Goal: Book appointment/travel/reservation

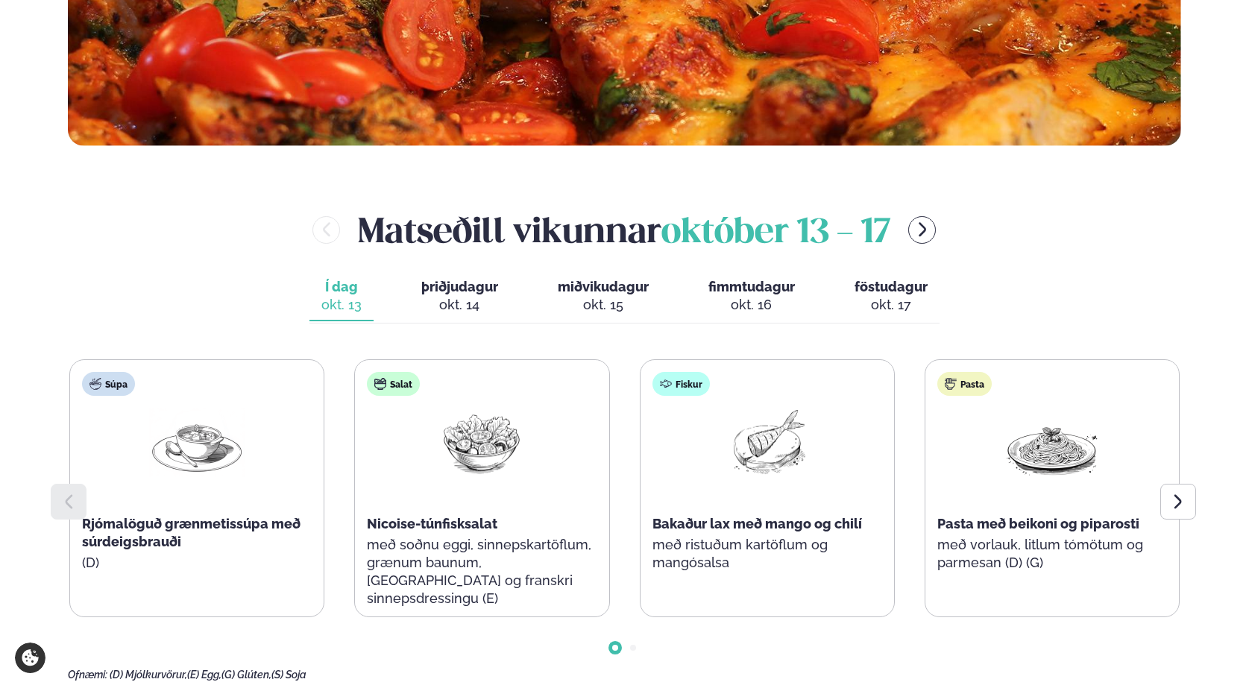
scroll to position [597, 0]
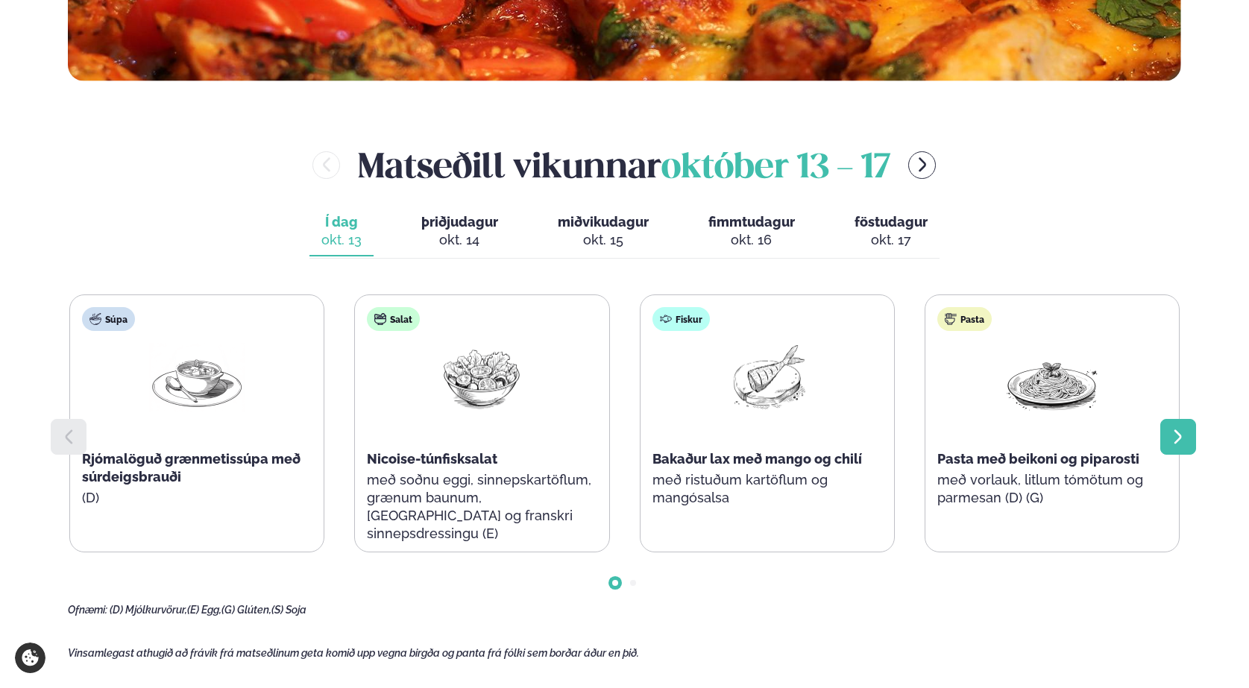
click at [1176, 441] on icon at bounding box center [1177, 436] width 7 height 14
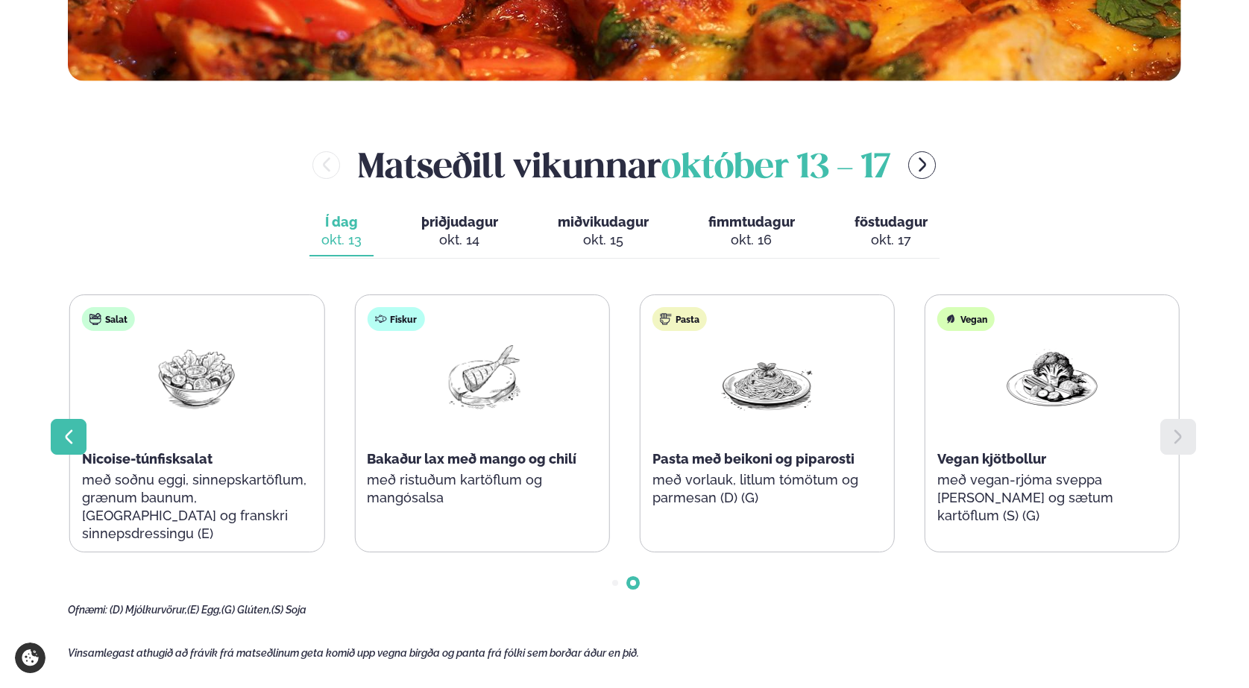
click at [68, 437] on icon at bounding box center [69, 437] width 18 height 18
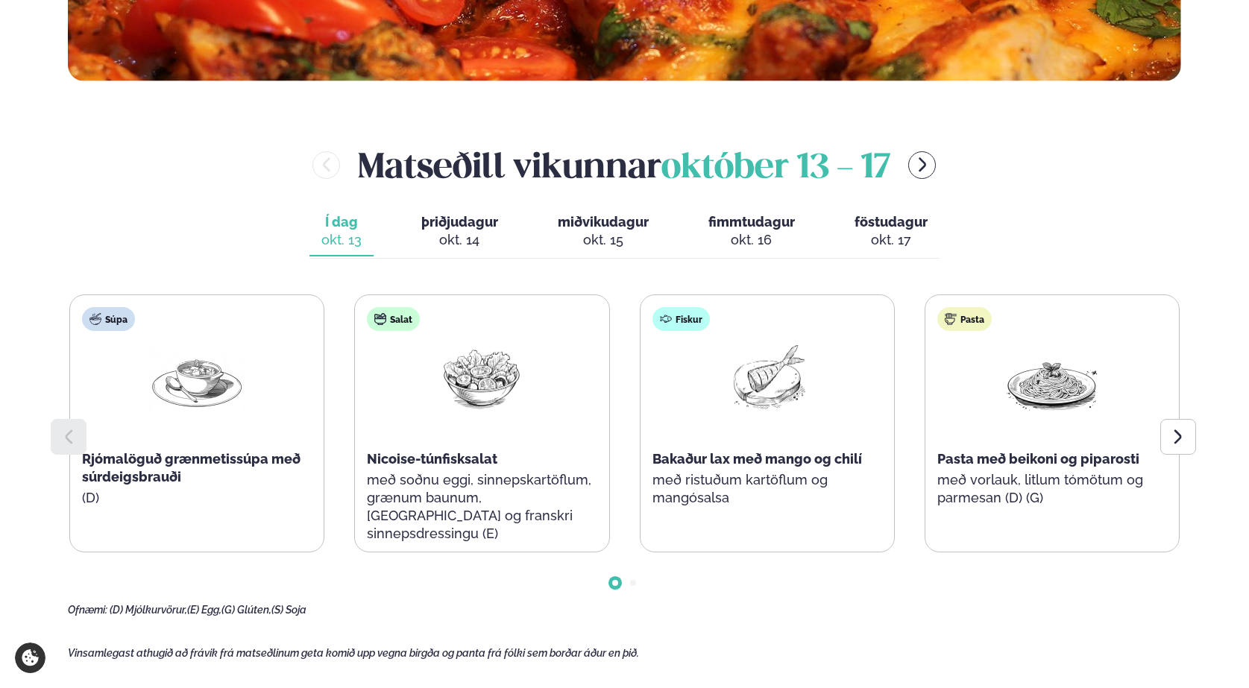
click at [448, 231] on div "okt. 14" at bounding box center [459, 240] width 77 height 18
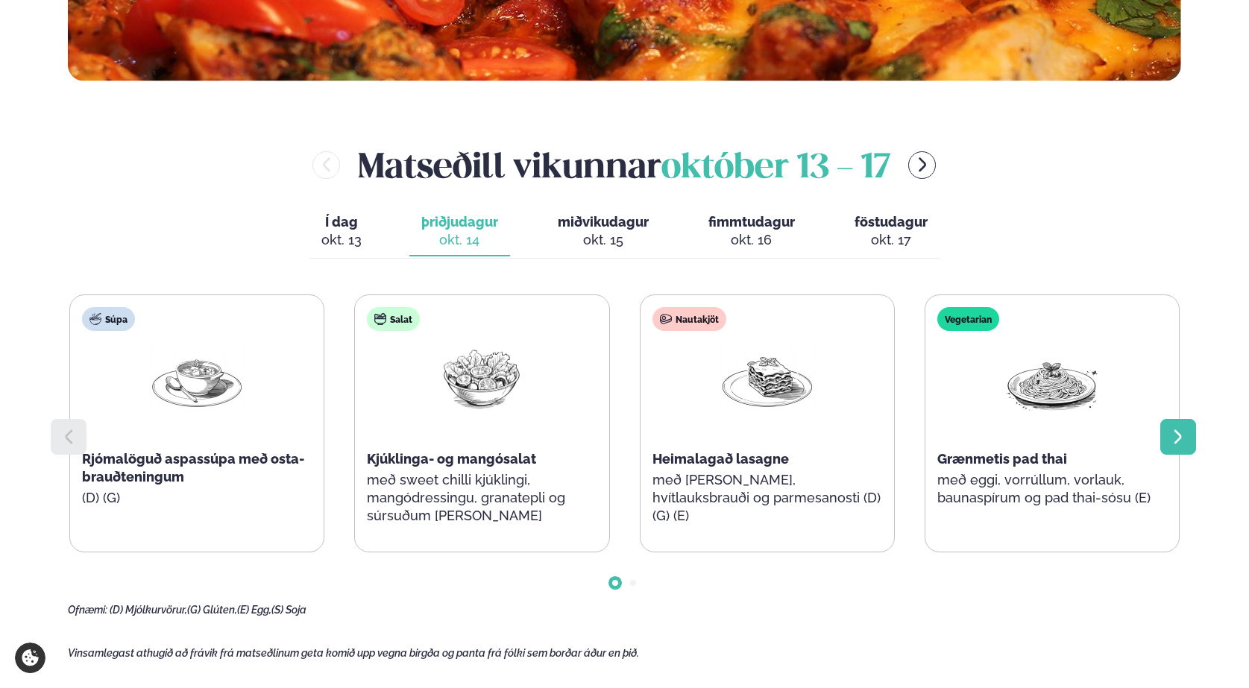
click at [1173, 438] on icon at bounding box center [1178, 437] width 18 height 18
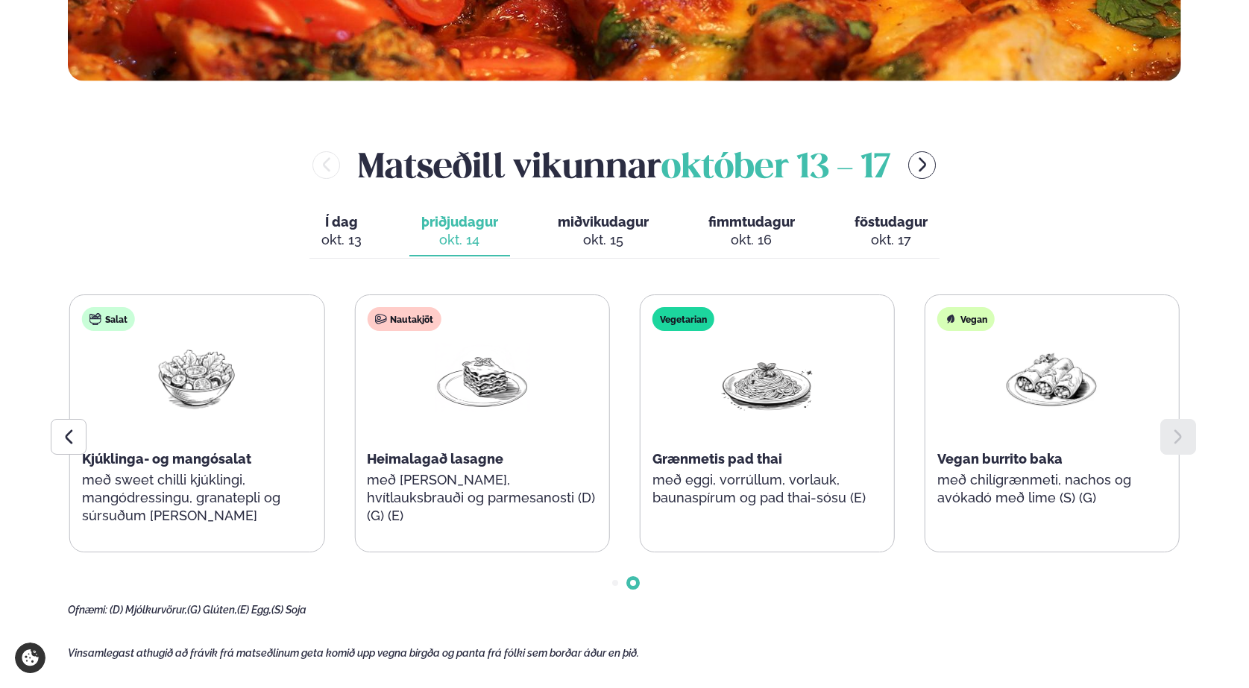
click at [596, 224] on span "miðvikudagur" at bounding box center [603, 222] width 91 height 16
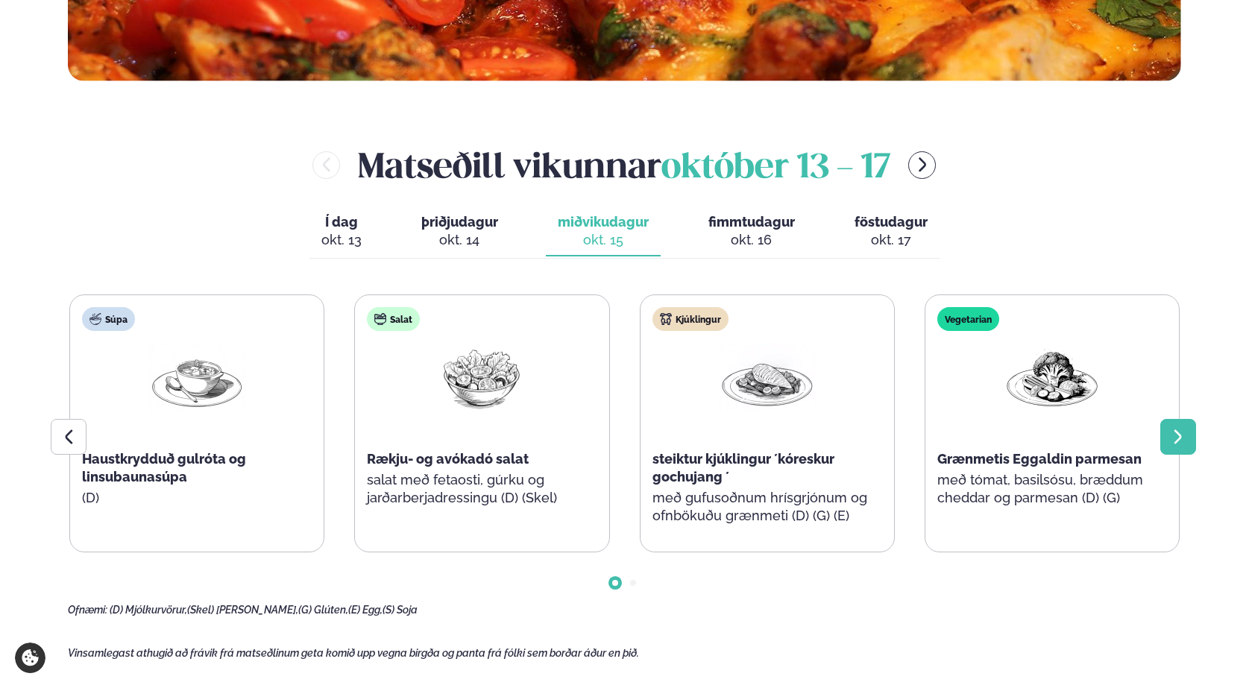
click at [1180, 437] on icon at bounding box center [1177, 436] width 7 height 14
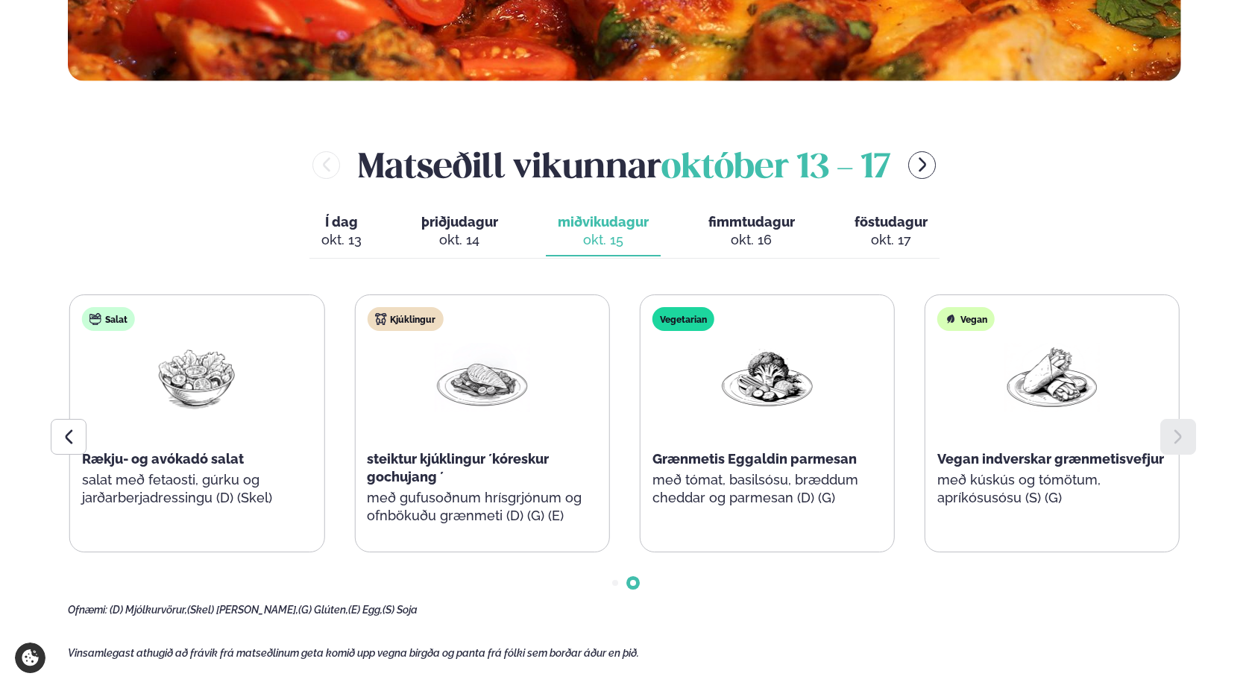
click at [731, 236] on div "okt. 16" at bounding box center [751, 240] width 86 height 18
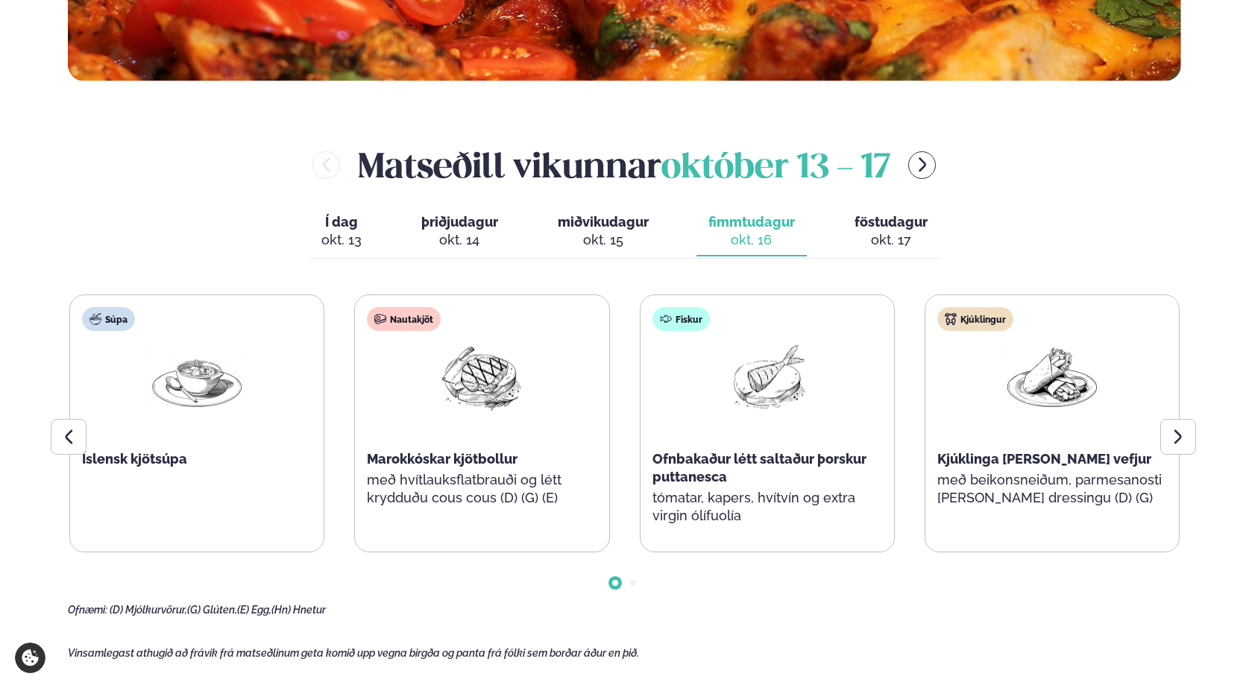
click at [880, 241] on div "okt. 17" at bounding box center [891, 240] width 73 height 18
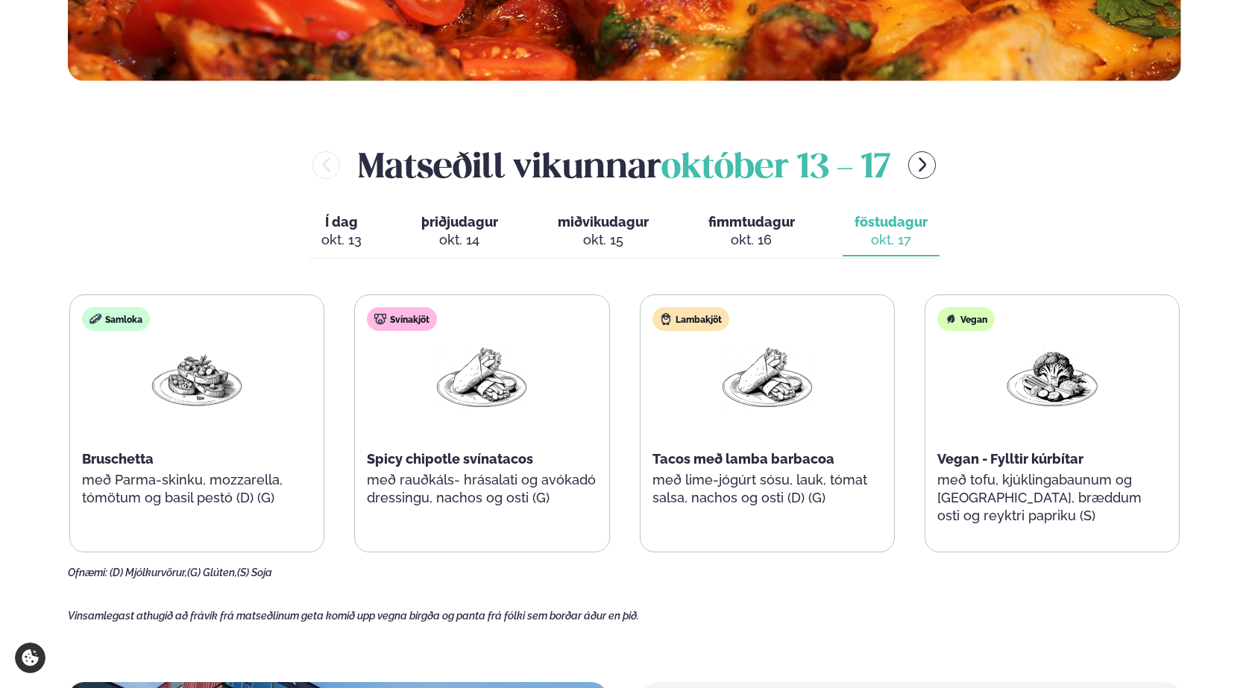
click at [345, 232] on div "okt. 13" at bounding box center [341, 240] width 40 height 18
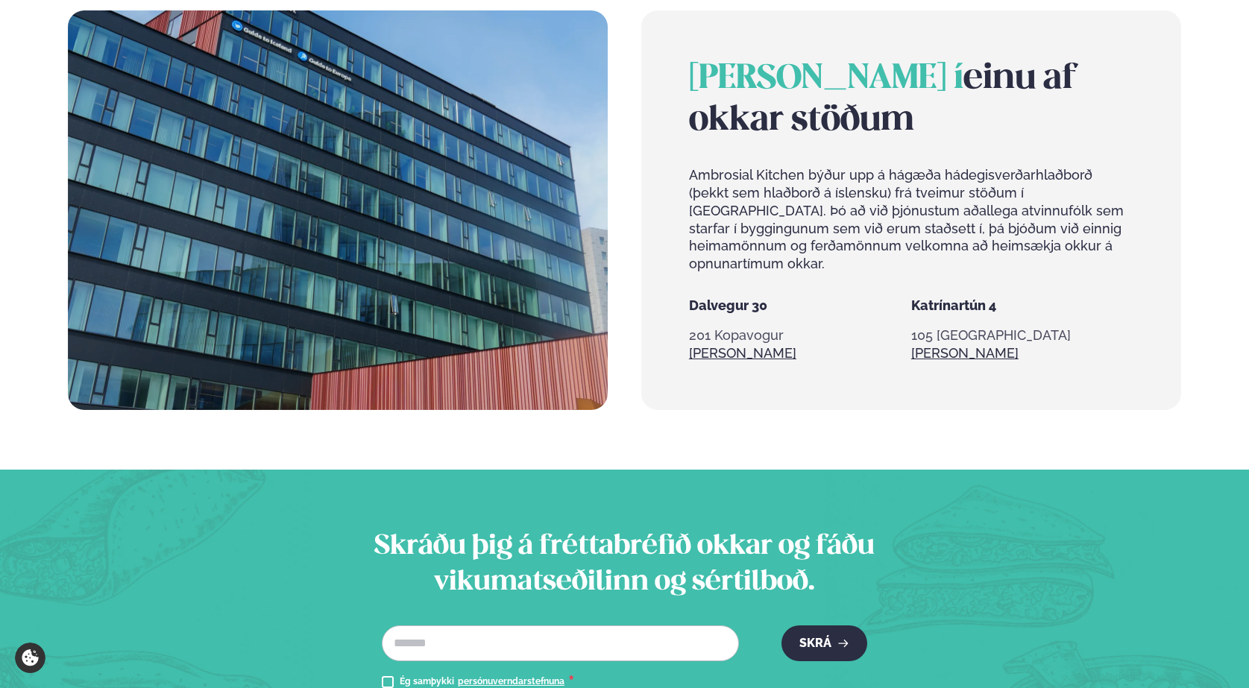
scroll to position [1342, 0]
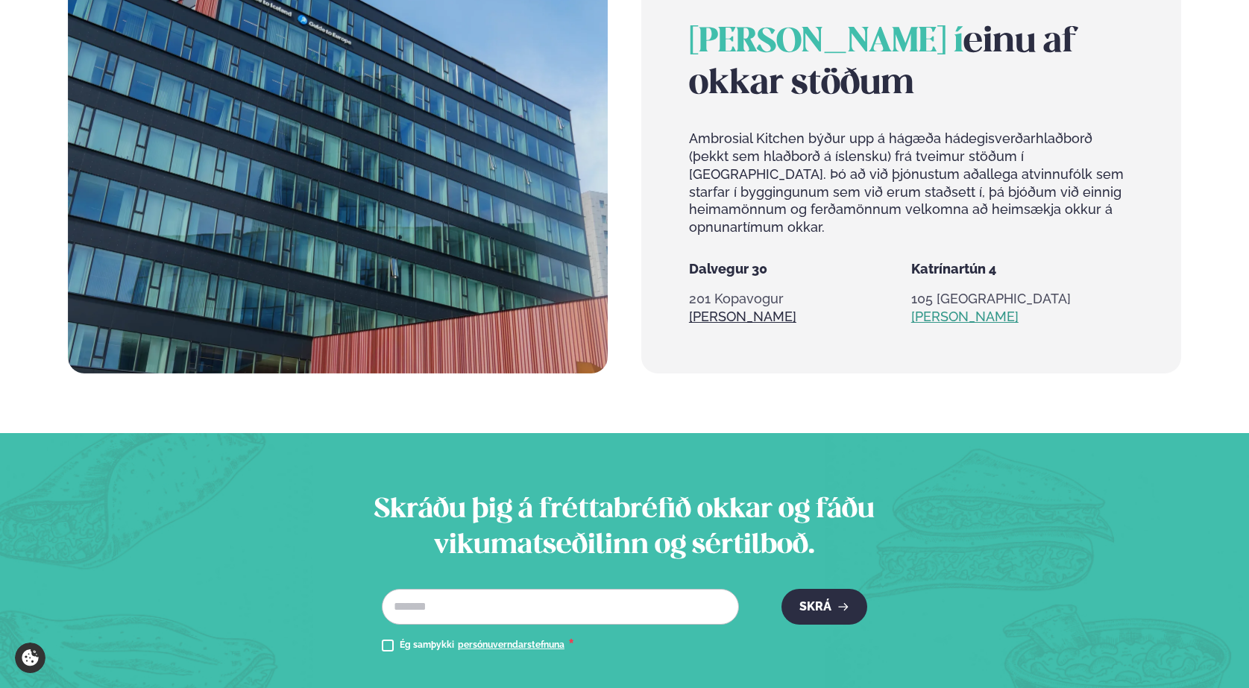
click at [934, 308] on link "[PERSON_NAME]" at bounding box center [964, 317] width 107 height 18
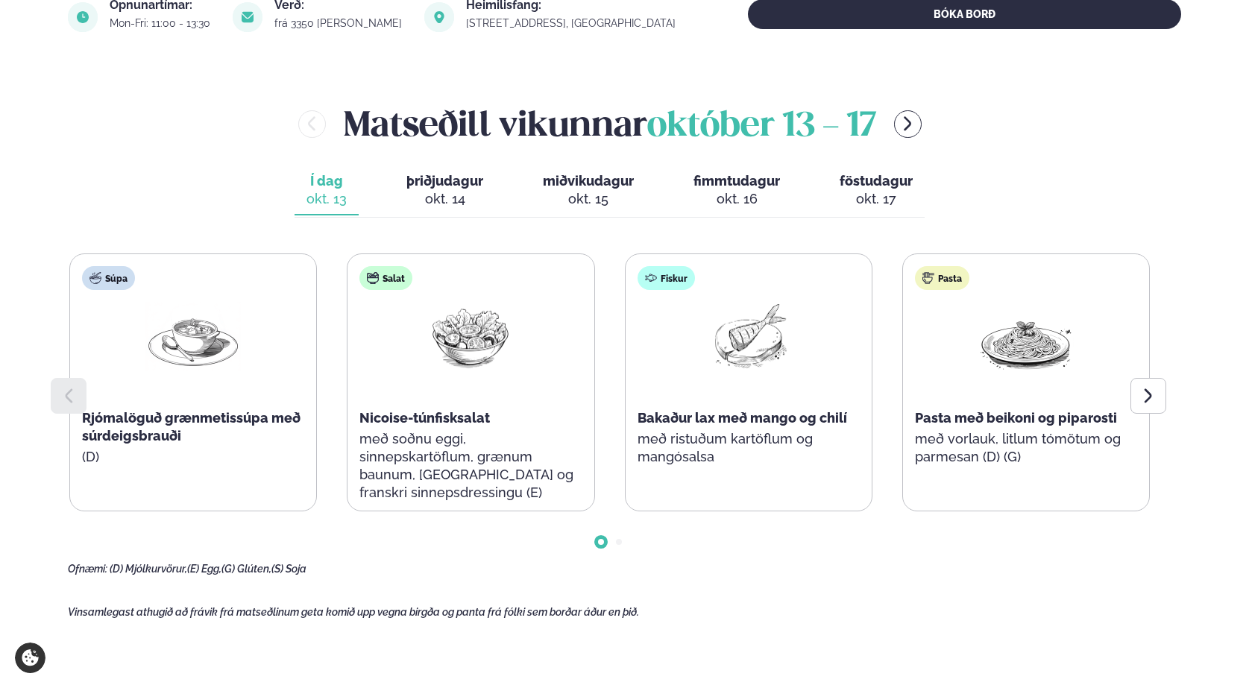
scroll to position [597, 0]
